Goal: Information Seeking & Learning: Learn about a topic

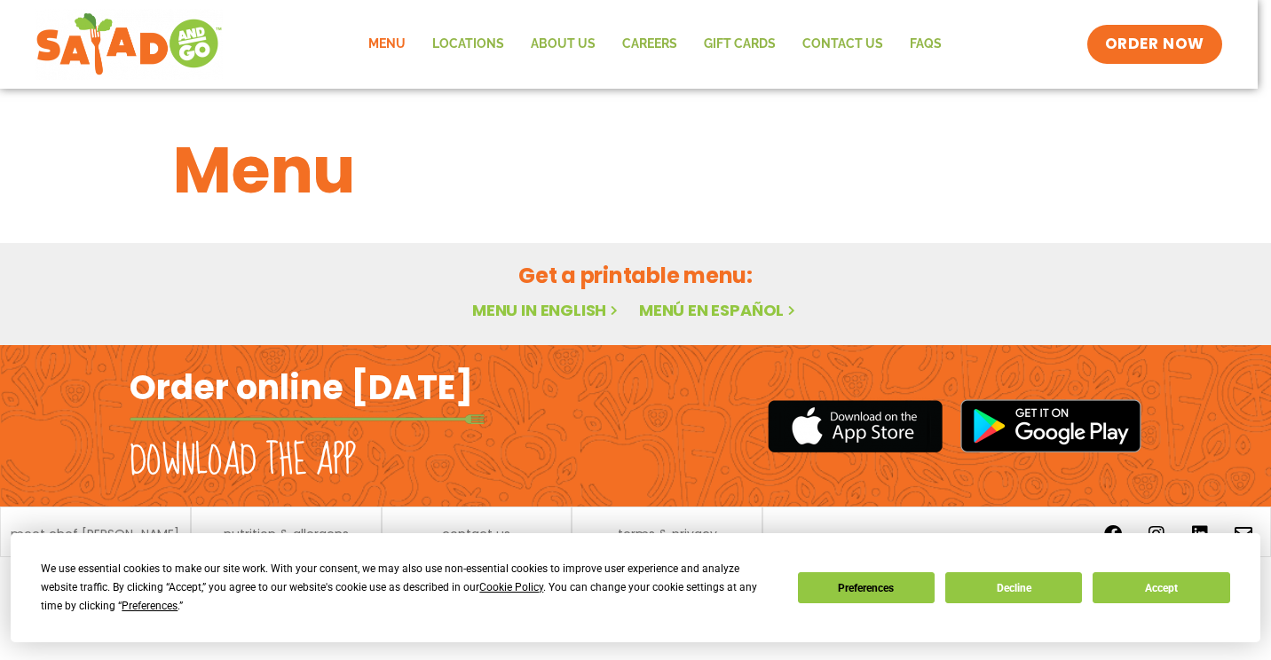
click at [557, 305] on link "Menu in English" at bounding box center [546, 310] width 149 height 22
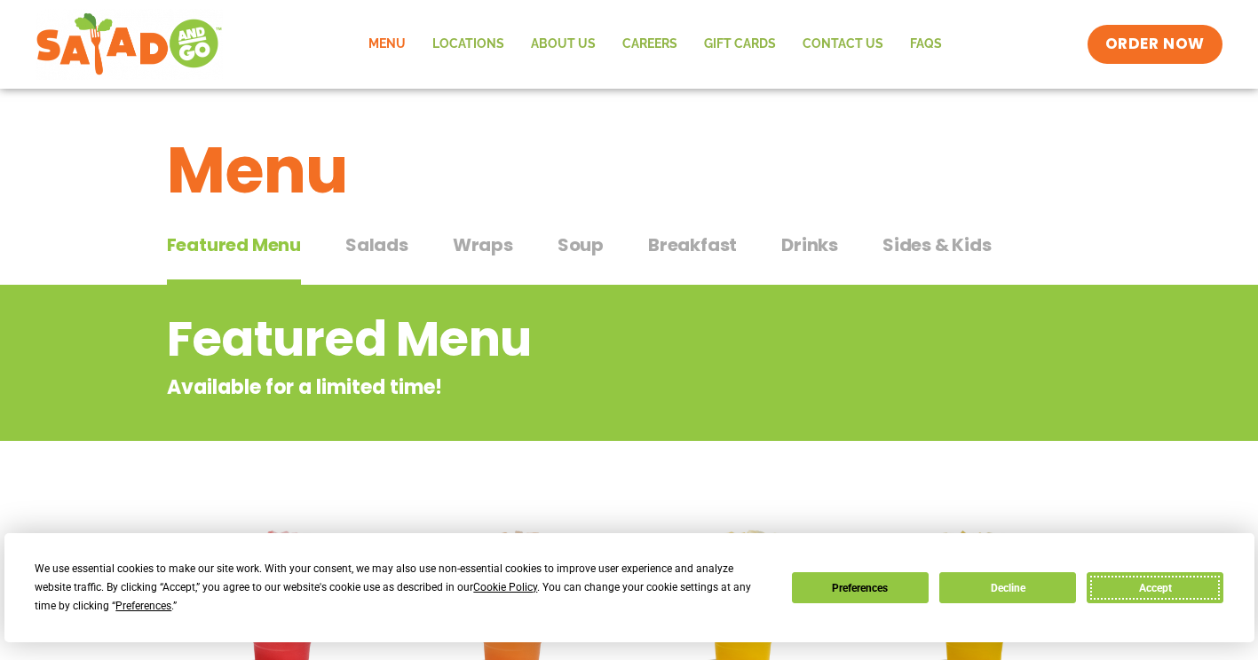
click at [1142, 592] on button "Accept" at bounding box center [1154, 588] width 137 height 31
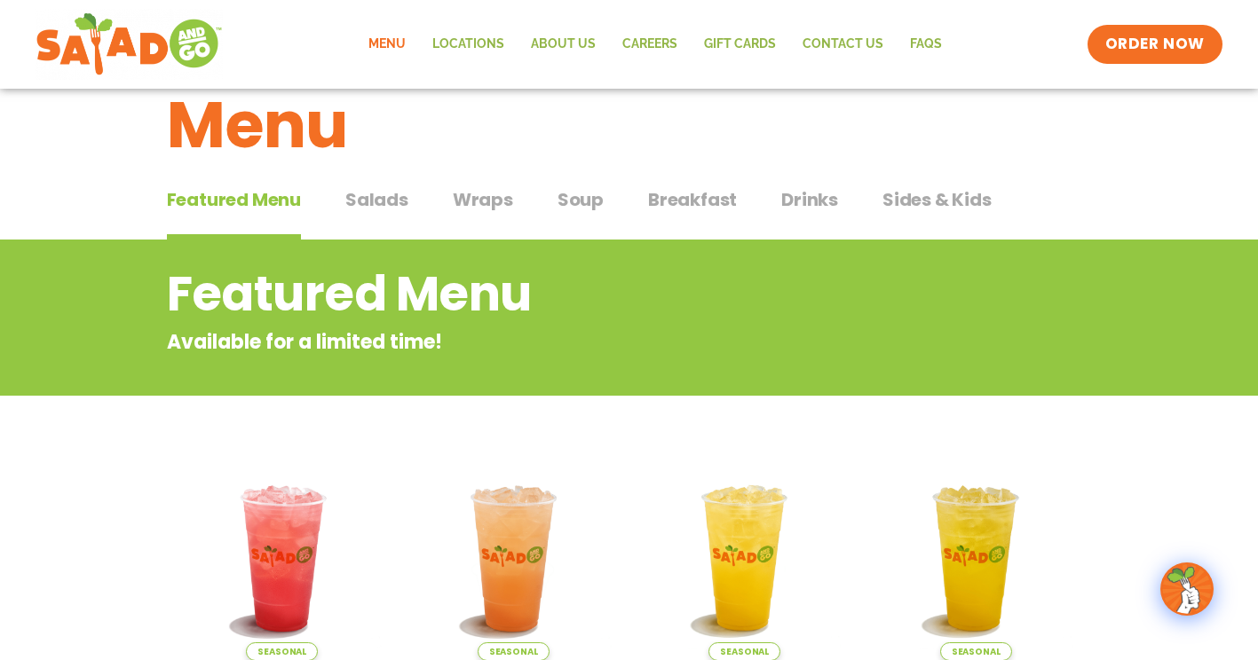
scroll to position [35, 0]
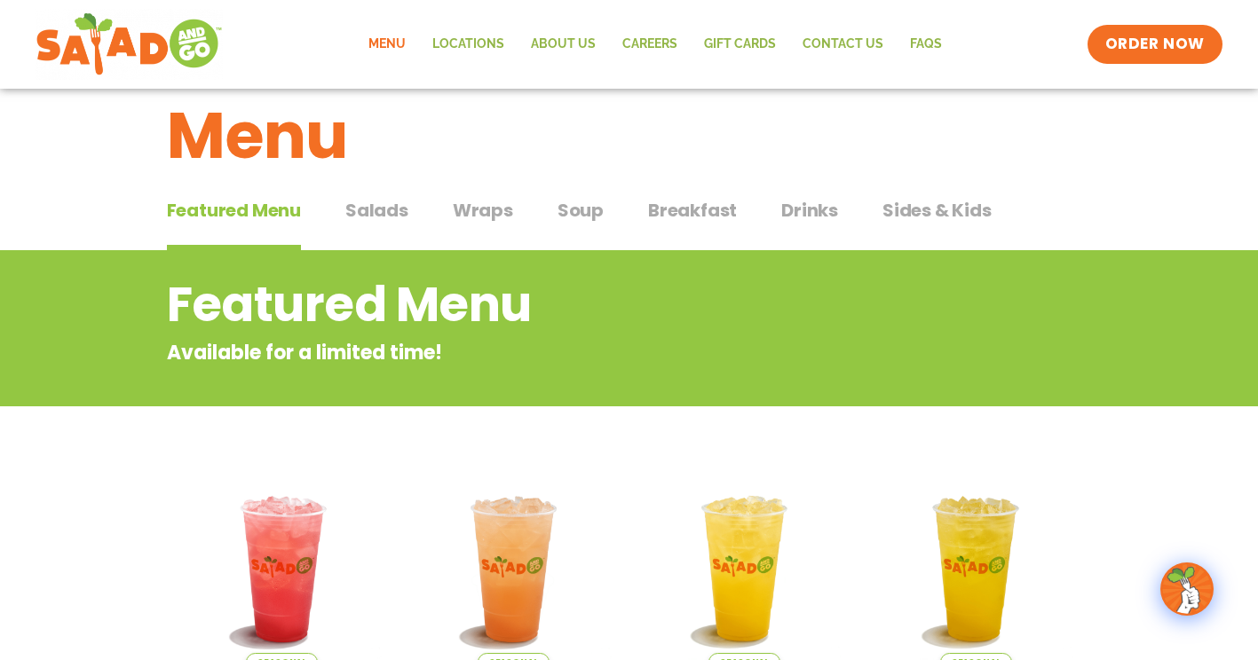
click at [383, 209] on span "Salads" at bounding box center [376, 210] width 63 height 27
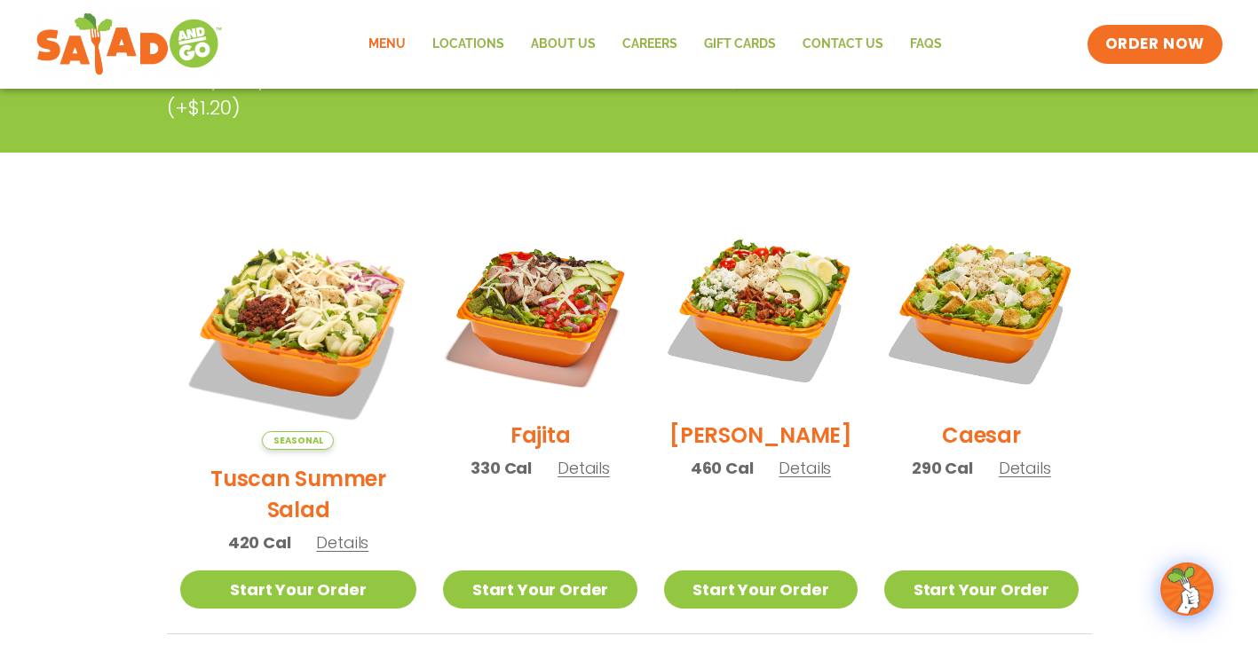
scroll to position [390, 0]
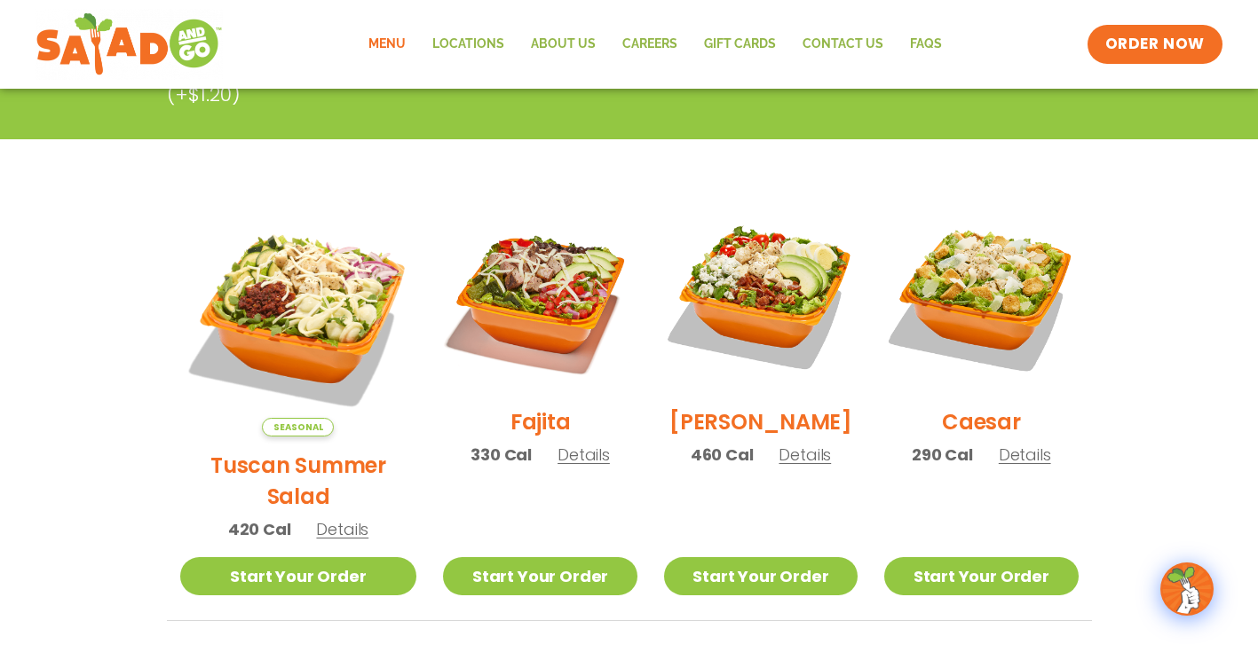
click at [802, 463] on span "Details" at bounding box center [804, 455] width 52 height 22
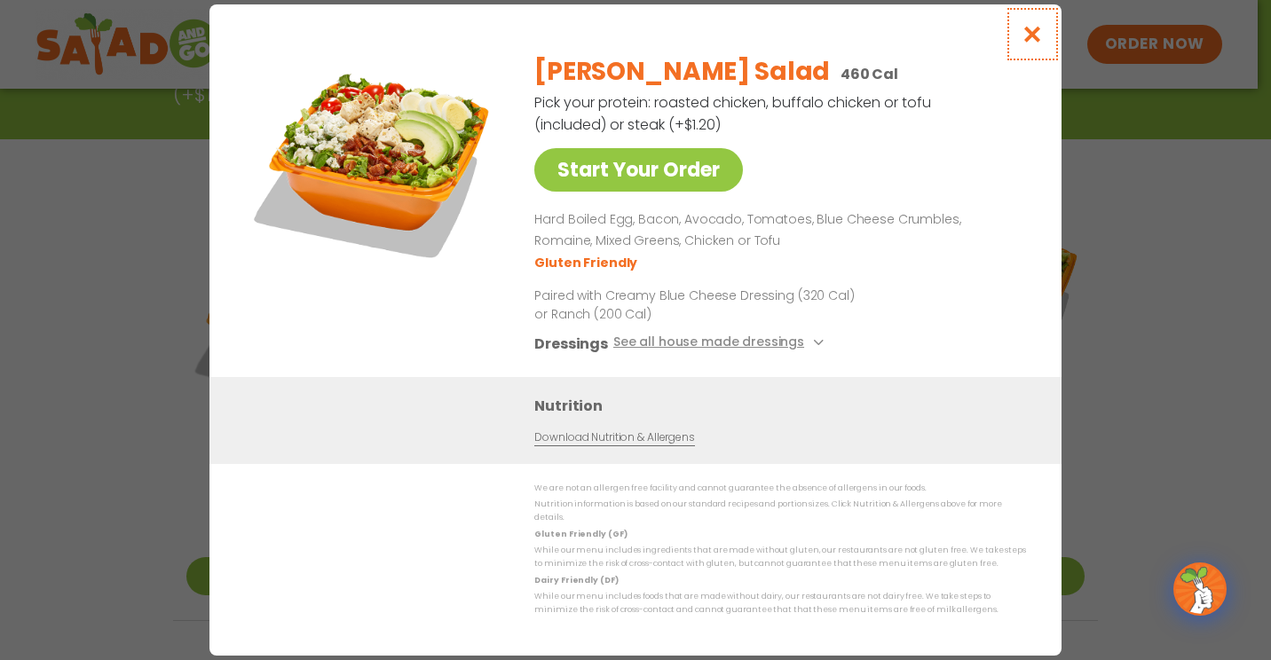
click at [1030, 38] on icon "Close modal" at bounding box center [1033, 34] width 22 height 19
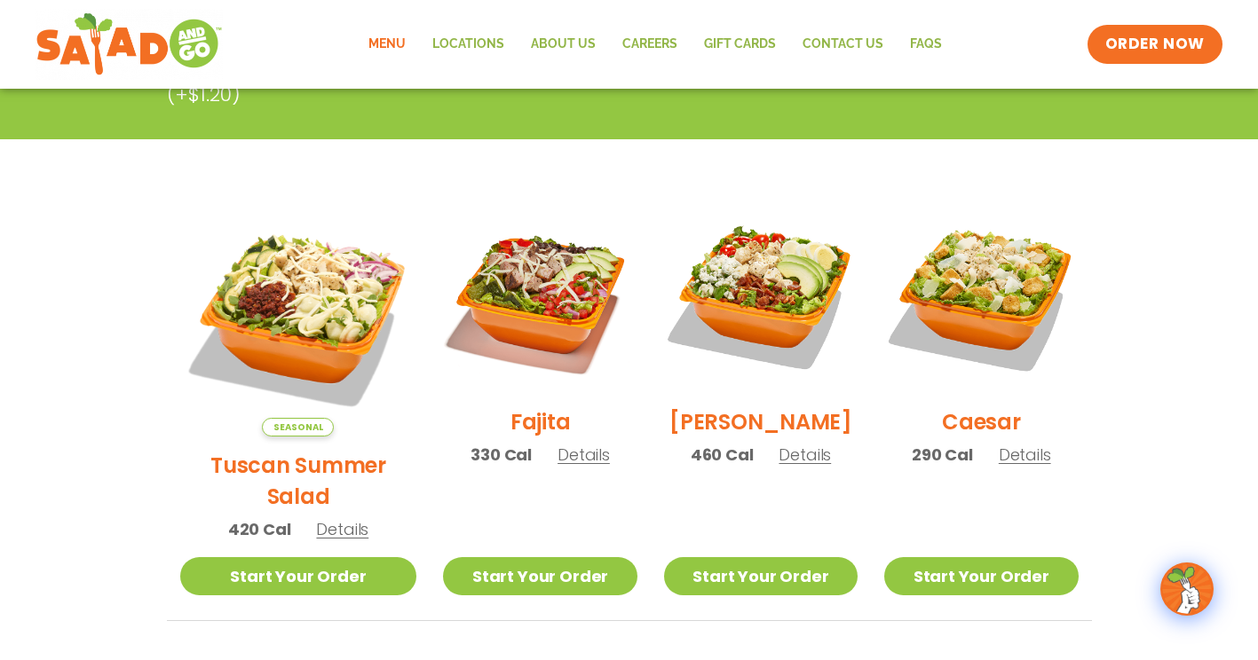
click at [325, 518] on span "Details" at bounding box center [342, 529] width 52 height 22
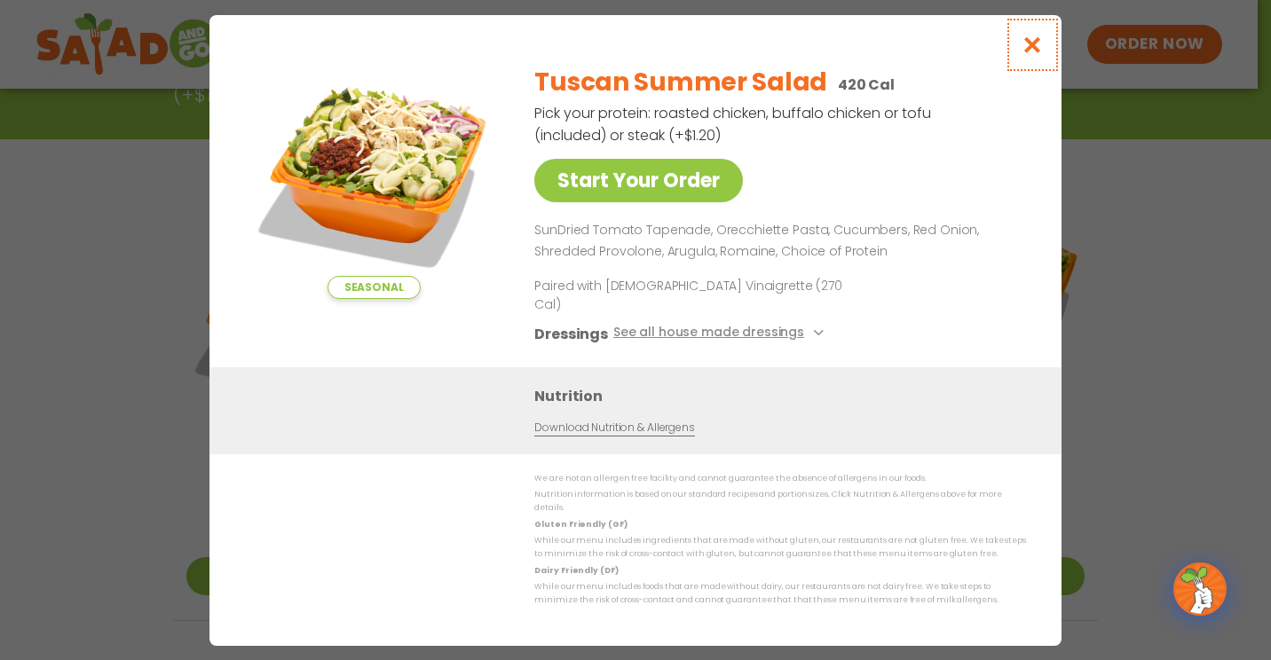
click at [1031, 54] on icon "Close modal" at bounding box center [1033, 45] width 22 height 19
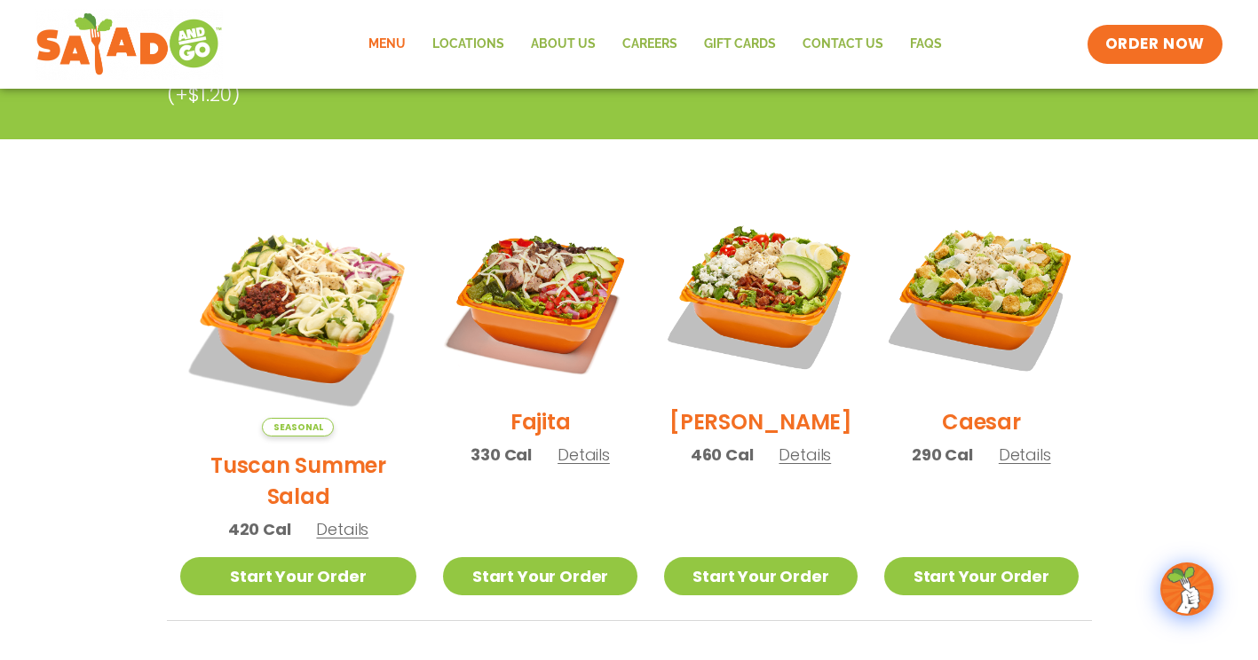
click at [1010, 461] on span "Details" at bounding box center [1025, 455] width 52 height 22
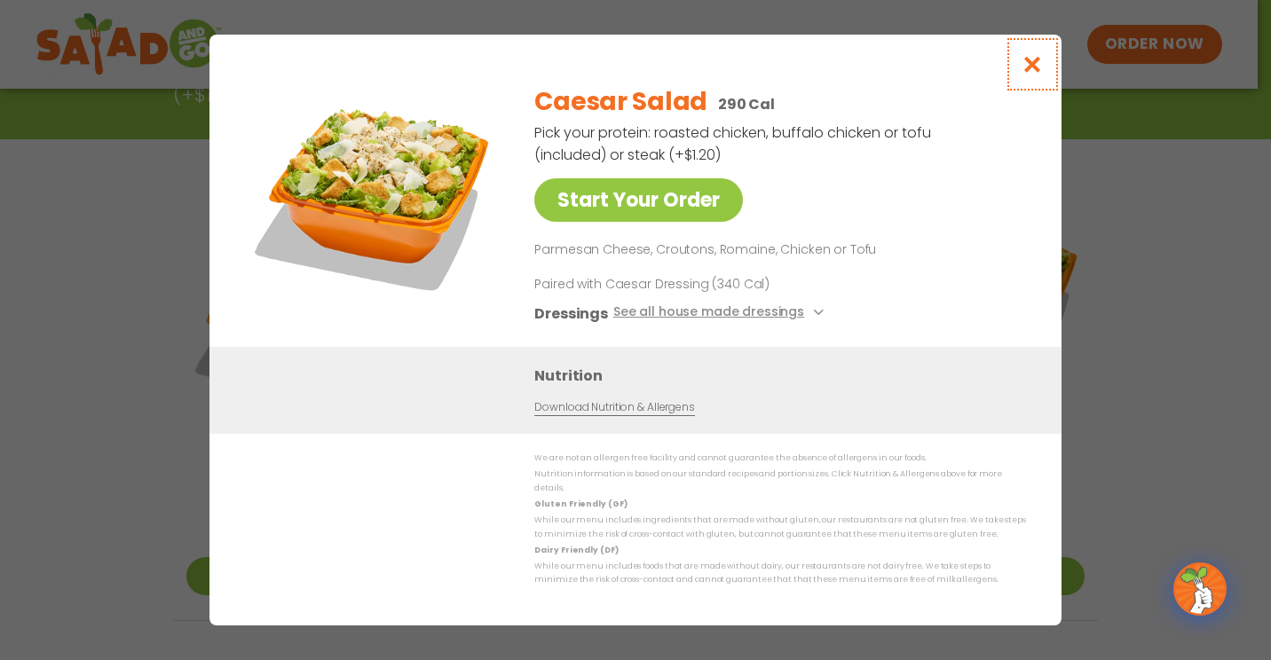
click at [1029, 68] on icon "Close modal" at bounding box center [1033, 64] width 22 height 19
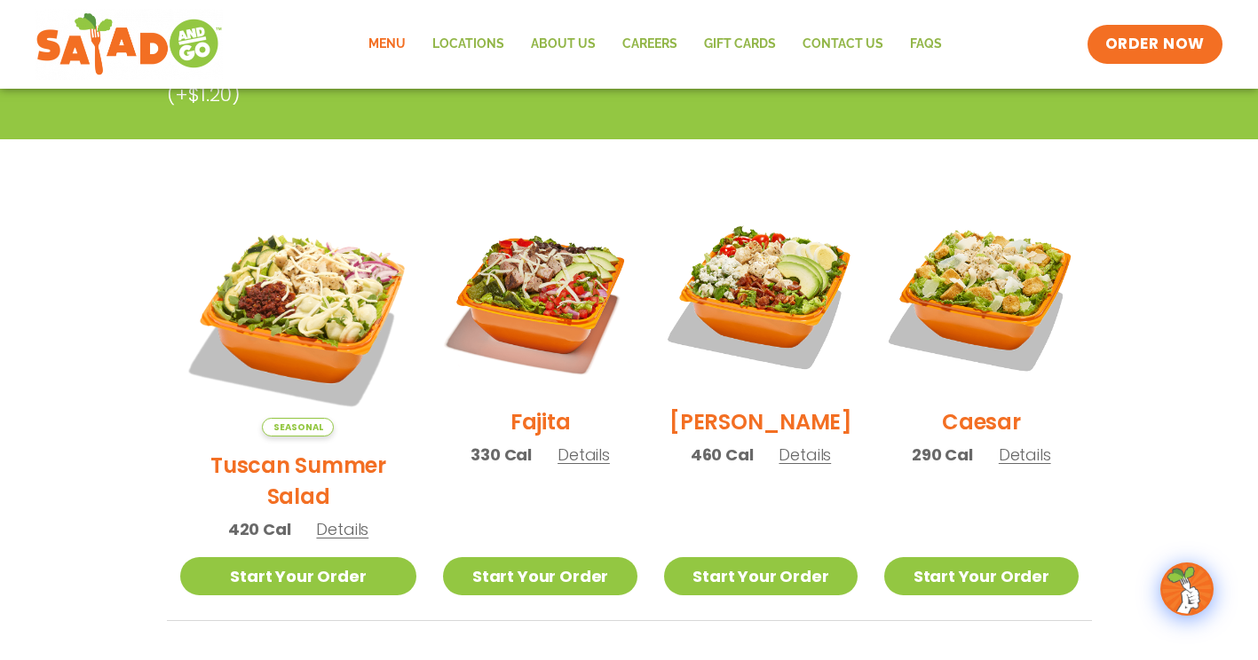
click at [558, 466] on span "Details" at bounding box center [583, 455] width 52 height 22
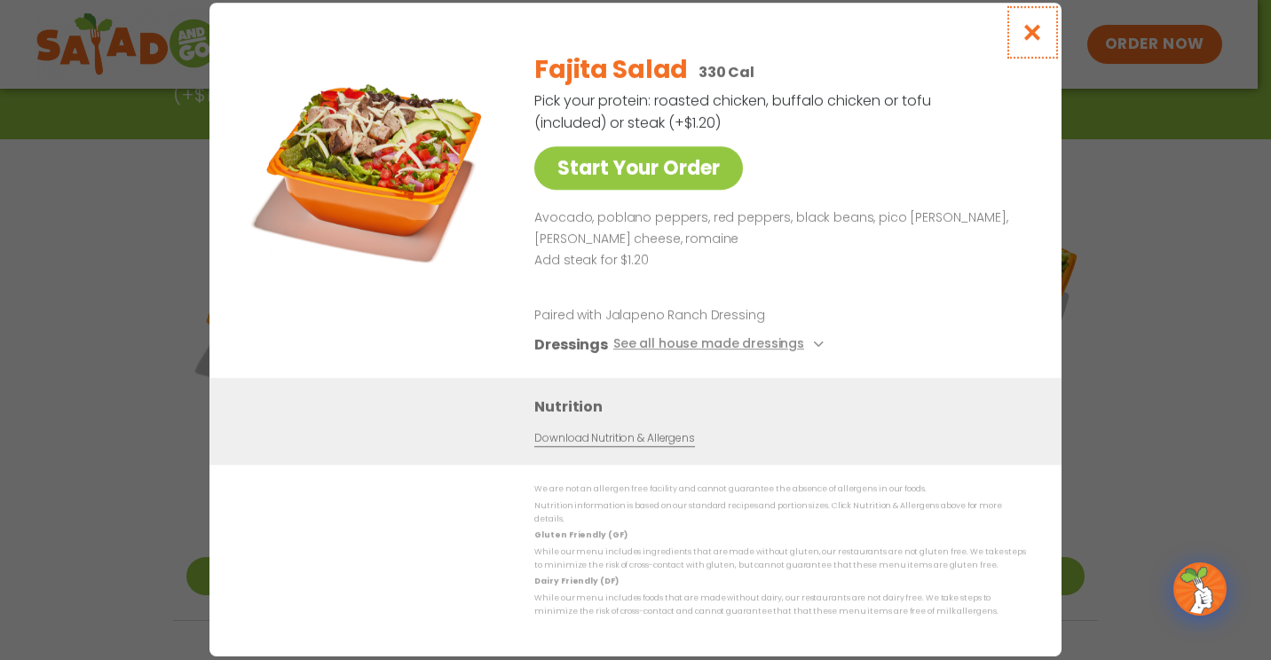
click at [1031, 35] on icon "Close modal" at bounding box center [1033, 32] width 22 height 19
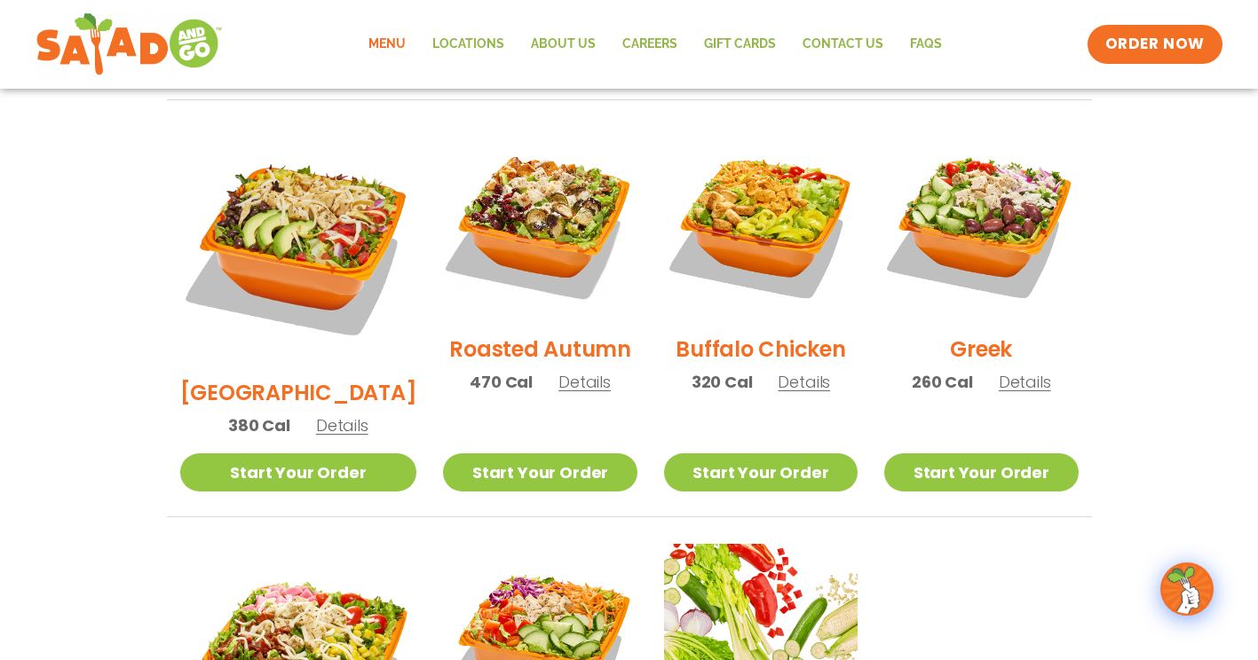
scroll to position [922, 0]
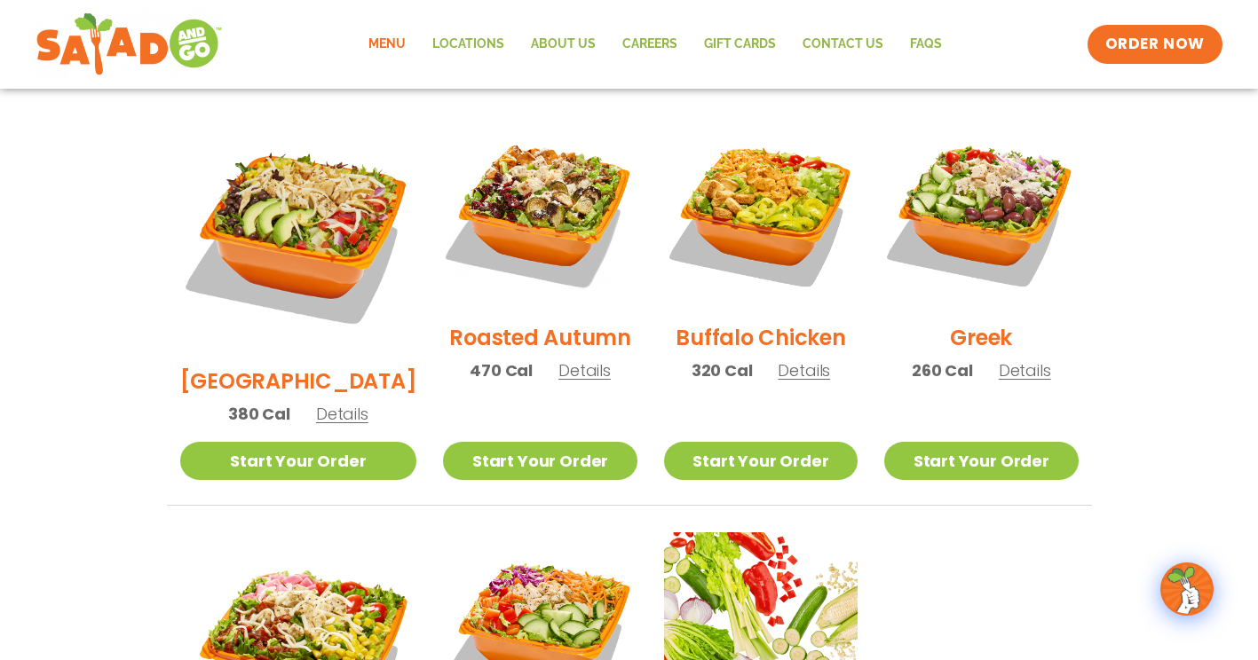
click at [1012, 359] on span "Details" at bounding box center [1025, 370] width 52 height 22
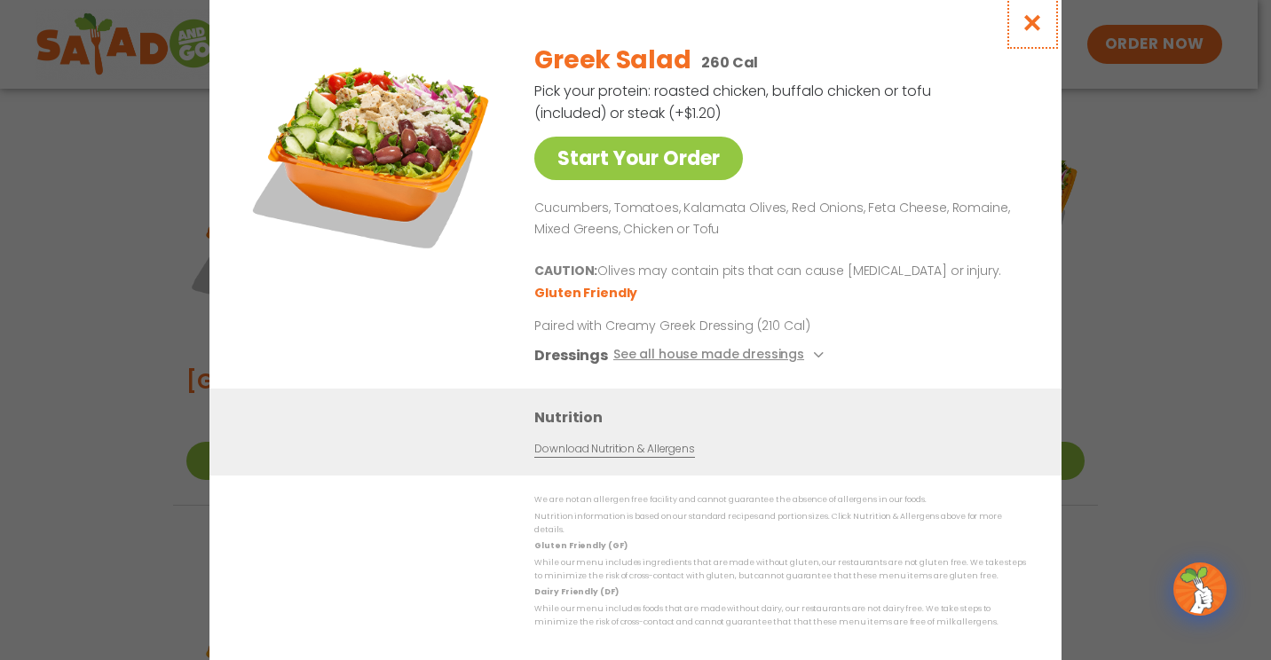
click at [1031, 27] on icon "Close modal" at bounding box center [1033, 22] width 22 height 19
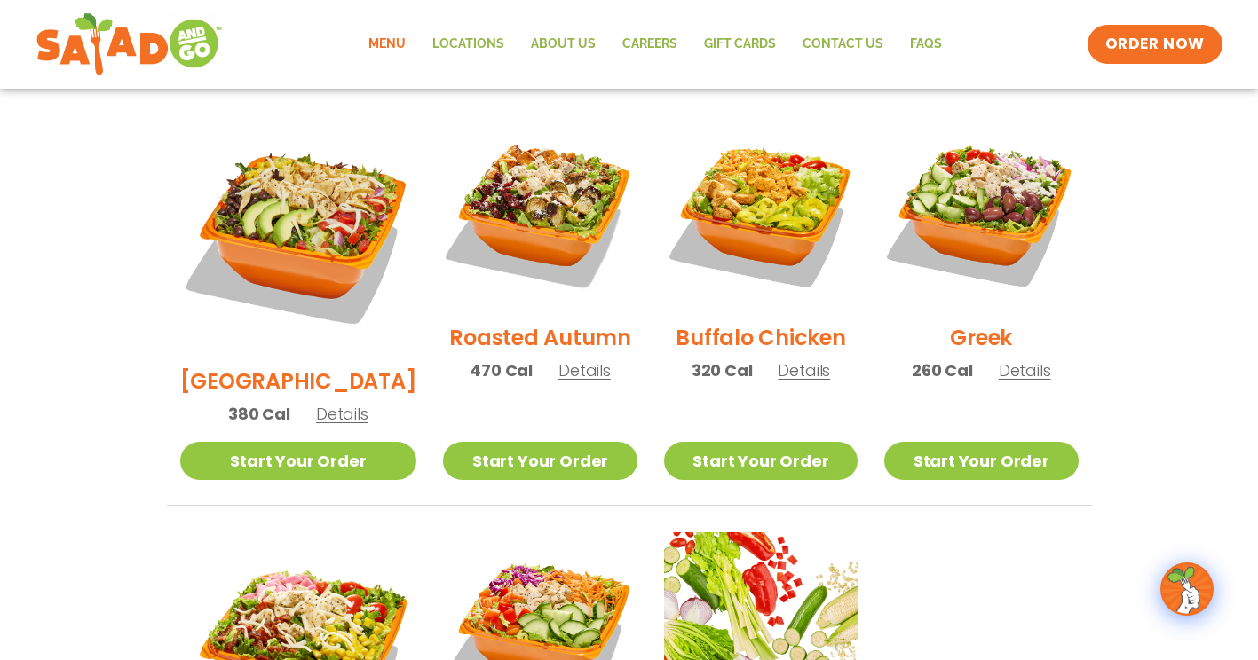
click at [558, 359] on span "Details" at bounding box center [584, 370] width 52 height 22
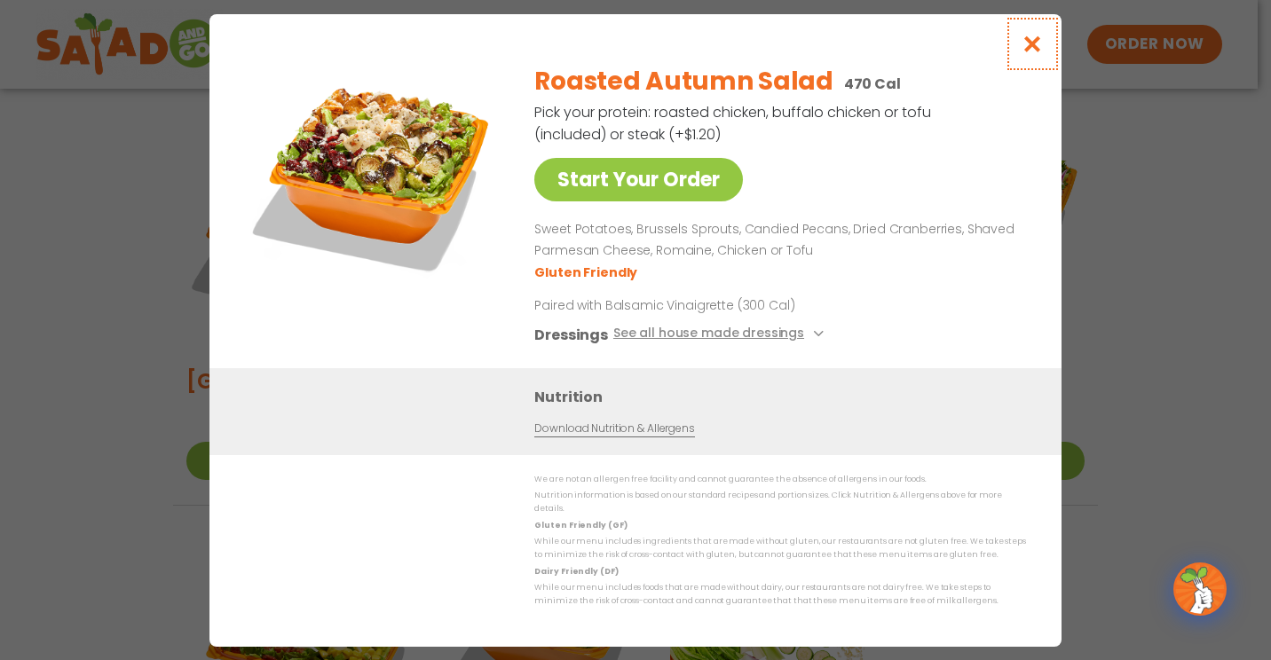
click at [1031, 53] on icon "Close modal" at bounding box center [1033, 44] width 22 height 19
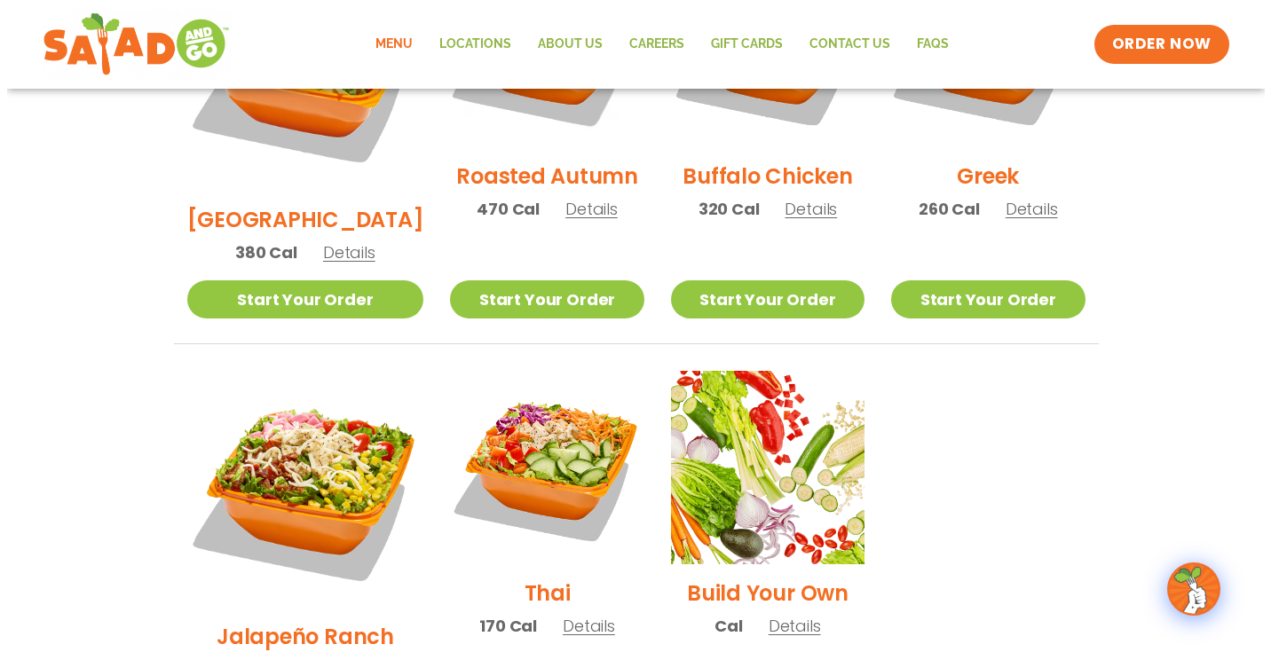
scroll to position [1100, 0]
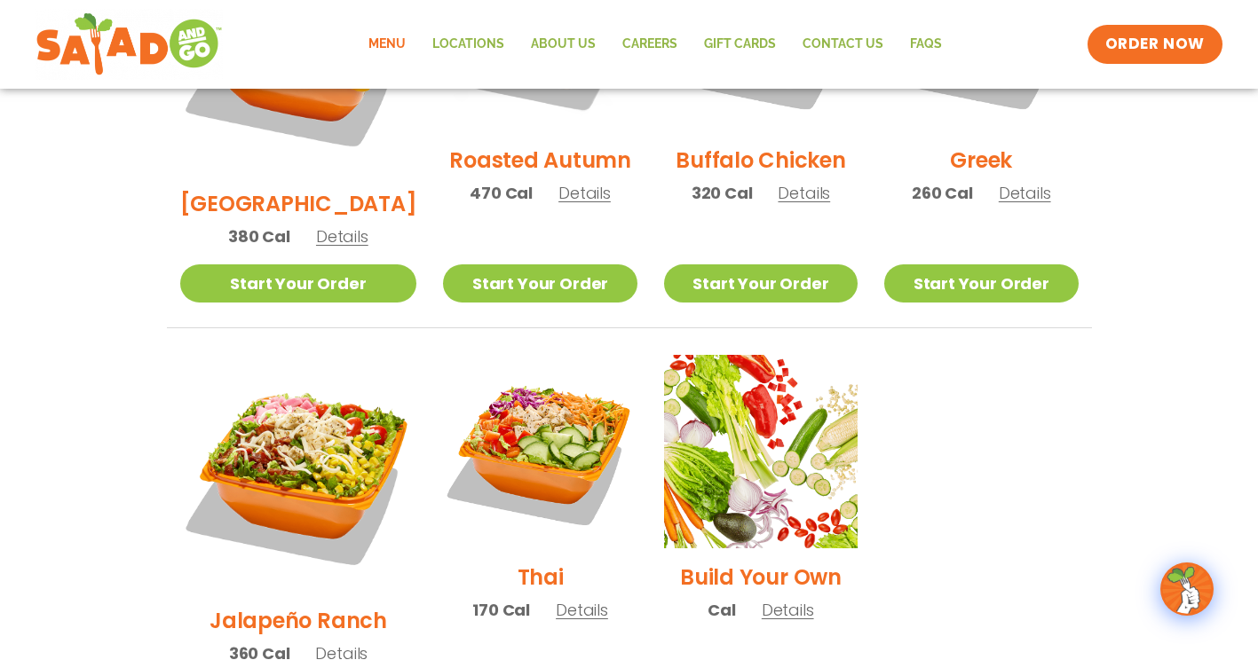
click at [769, 599] on span "Details" at bounding box center [788, 610] width 52 height 22
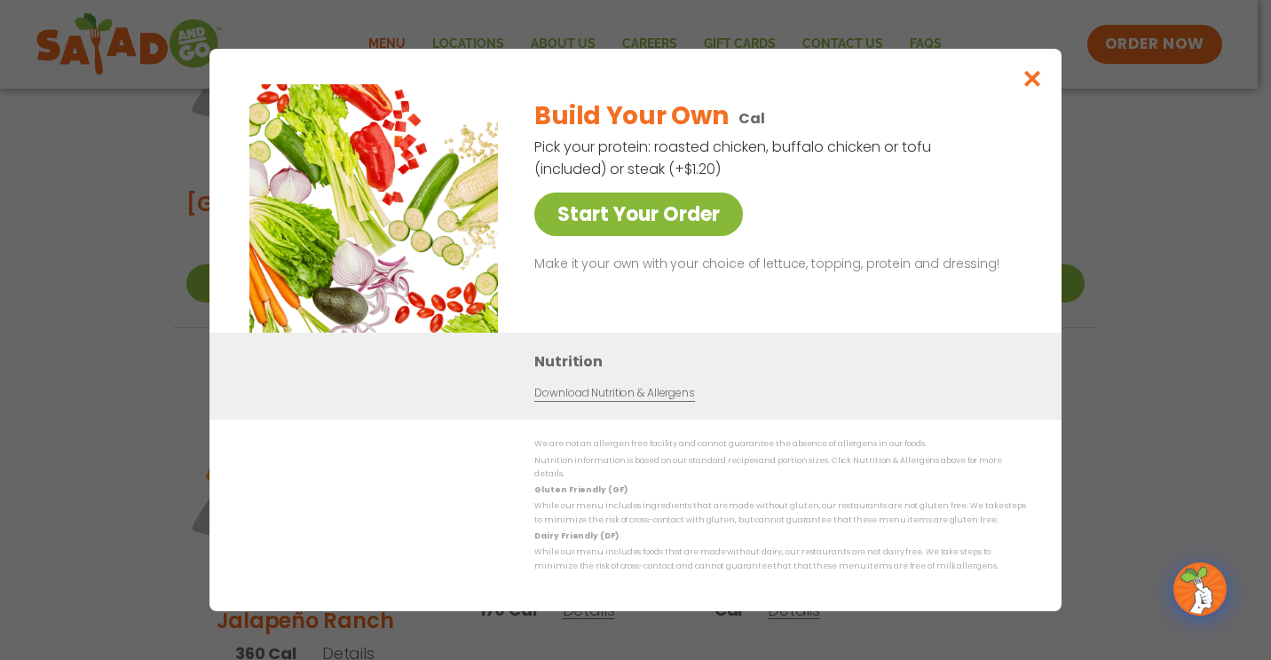
click at [669, 236] on link "Start Your Order" at bounding box center [638, 214] width 209 height 43
